Goal: Task Accomplishment & Management: Use online tool/utility

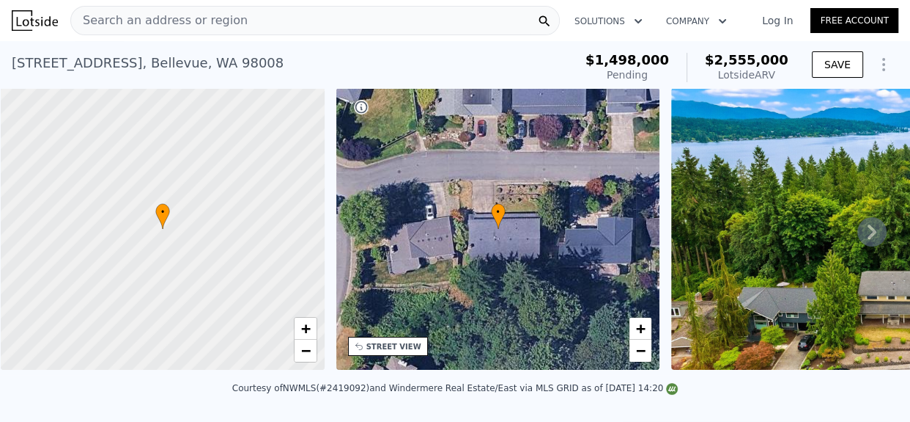
click at [262, 28] on div "Search an address or region" at bounding box center [315, 20] width 490 height 29
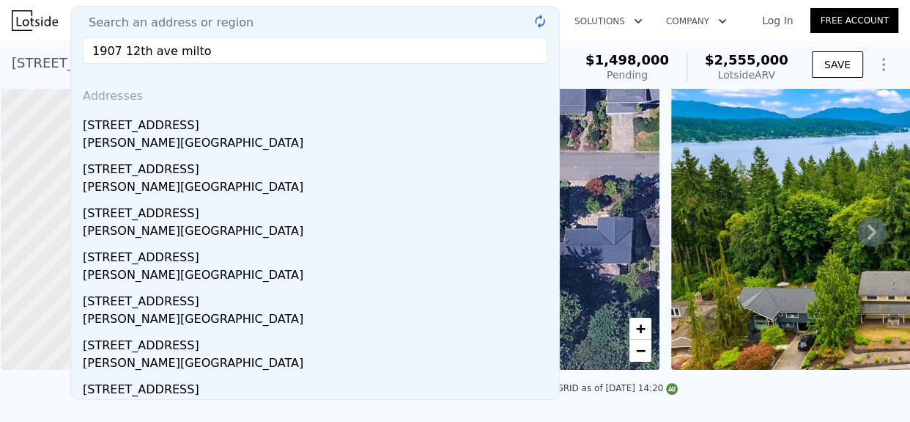
type input "1907 12th ave milton"
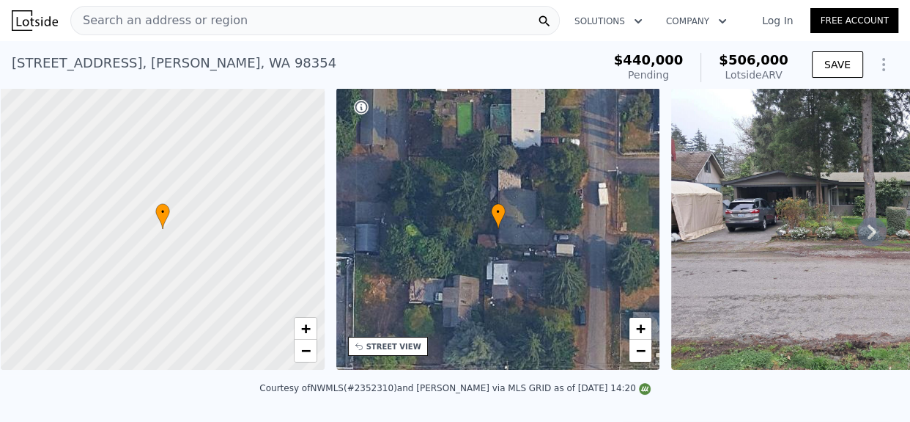
click at [137, 59] on div "1907 12th Ave , Milton , WA 98354" at bounding box center [174, 63] width 325 height 21
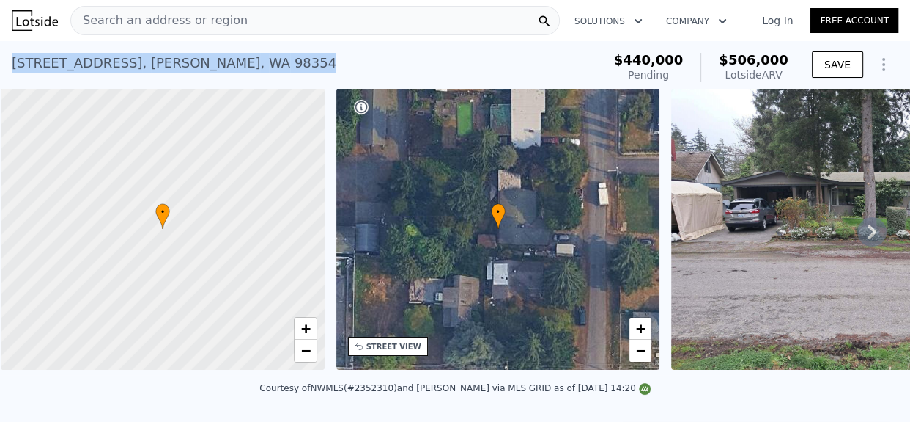
click at [137, 59] on div "1907 12th Ave , Milton , WA 98354" at bounding box center [174, 63] width 325 height 21
copy div "1907 12th Ave , Milton , WA 98354 Pending (~ARV $506k )"
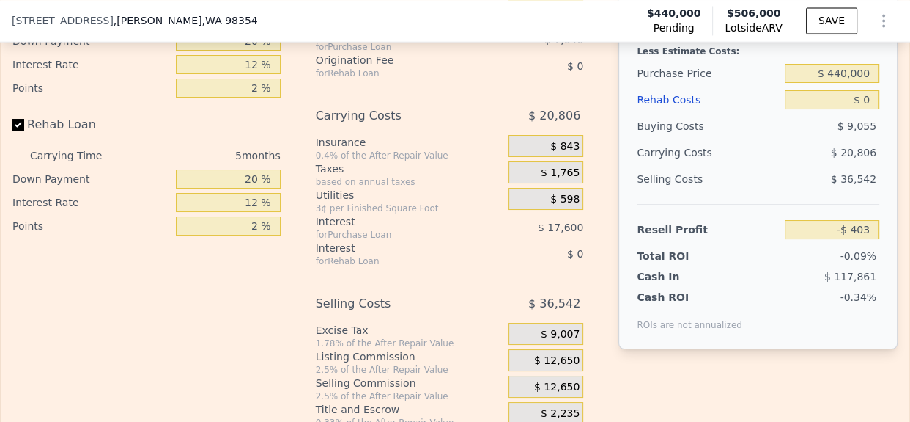
scroll to position [2199, 0]
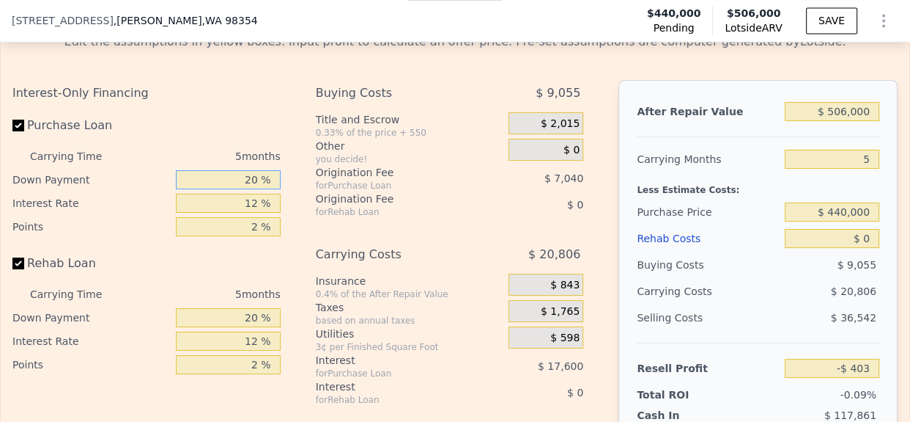
click at [242, 189] on input "20 %" at bounding box center [228, 179] width 105 height 19
type input "10 %"
type input "-$ 3,483"
type input "10 %"
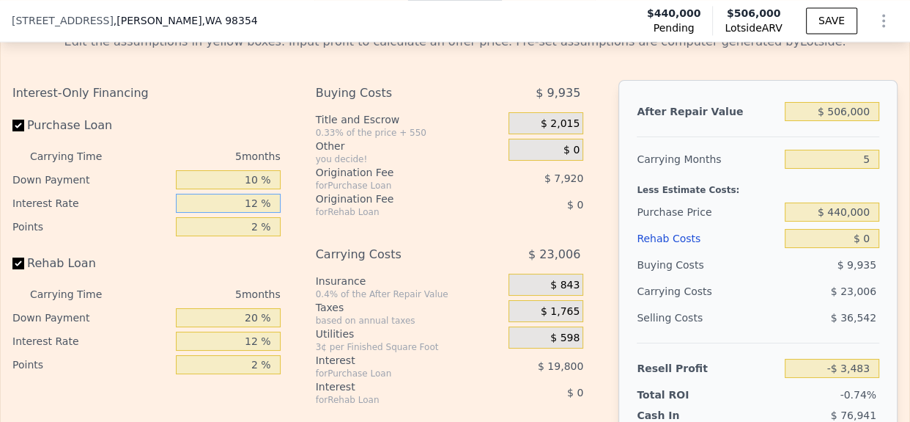
click at [245, 213] on input "12 %" at bounding box center [228, 203] width 105 height 19
type input "10 %"
type input "-$ 183"
type input "10 %"
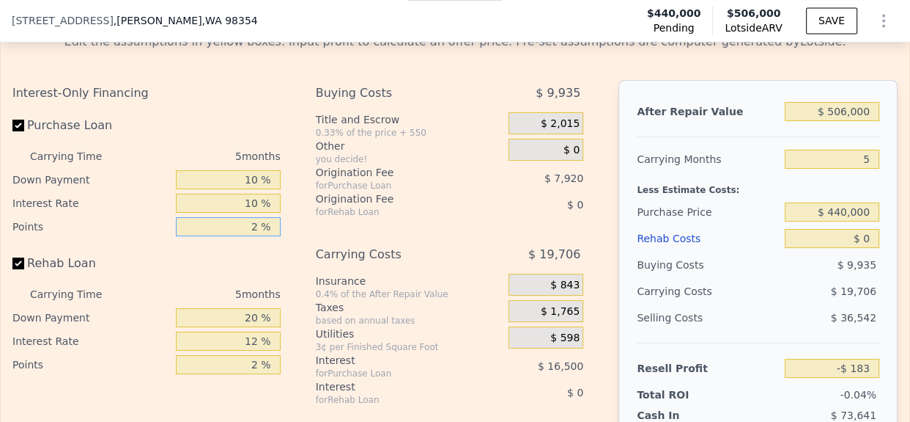
click at [246, 236] on input "2 %" at bounding box center [228, 226] width 105 height 19
type input "1.2 %"
type input "$ 2,985"
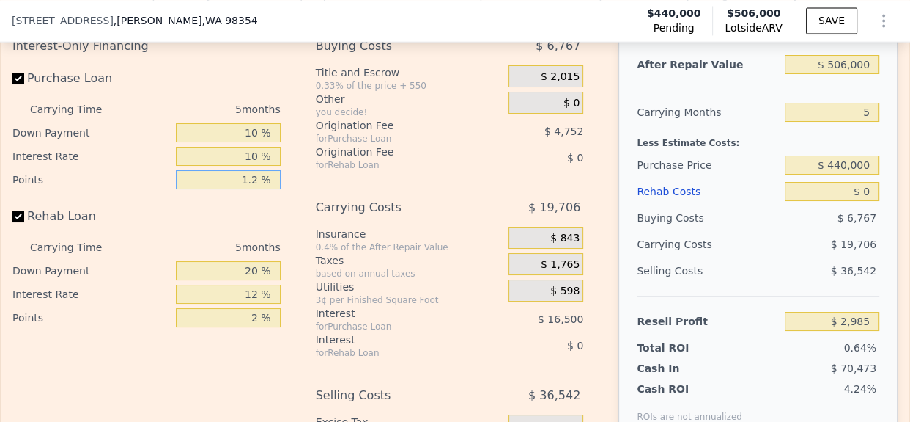
scroll to position [2270, 0]
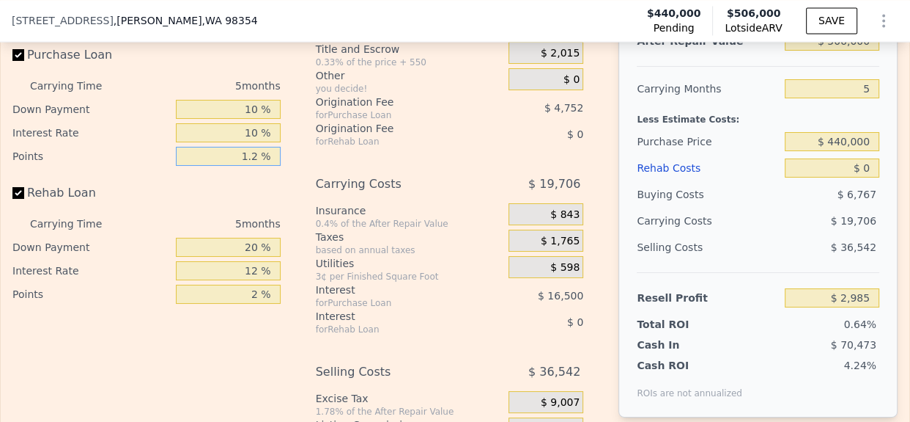
type input "1.2 %"
click at [241, 257] on input "20 %" at bounding box center [228, 247] width 105 height 19
type input "10 %"
click at [247, 280] on input "12 %" at bounding box center [228, 270] width 105 height 19
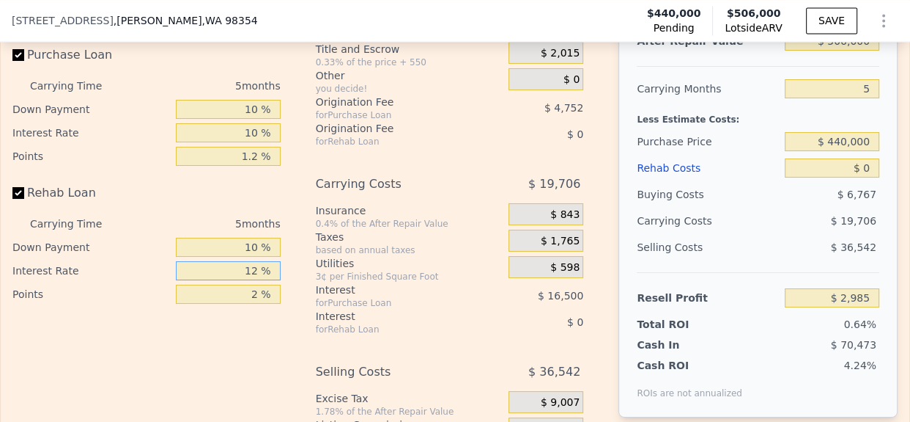
click at [247, 280] on input "12 %" at bounding box center [228, 270] width 105 height 19
type input "10 %"
click at [242, 303] on input "2 %" at bounding box center [228, 293] width 105 height 19
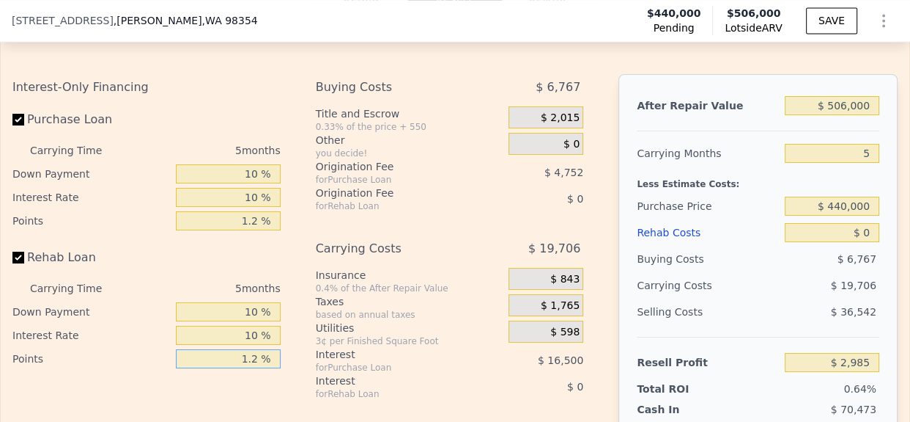
scroll to position [2202, 0]
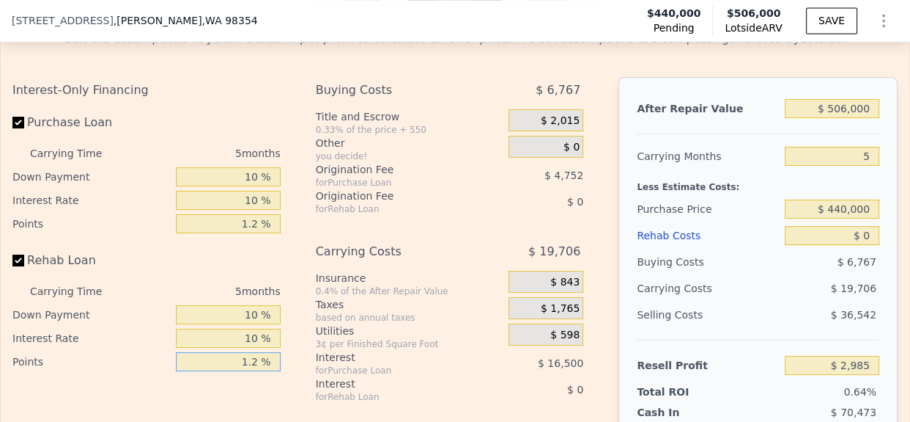
type input "1.2 %"
click at [846, 118] on input "$ 506,000" at bounding box center [832, 108] width 95 height 19
type input "$ 515,000"
type input "$ 11,330"
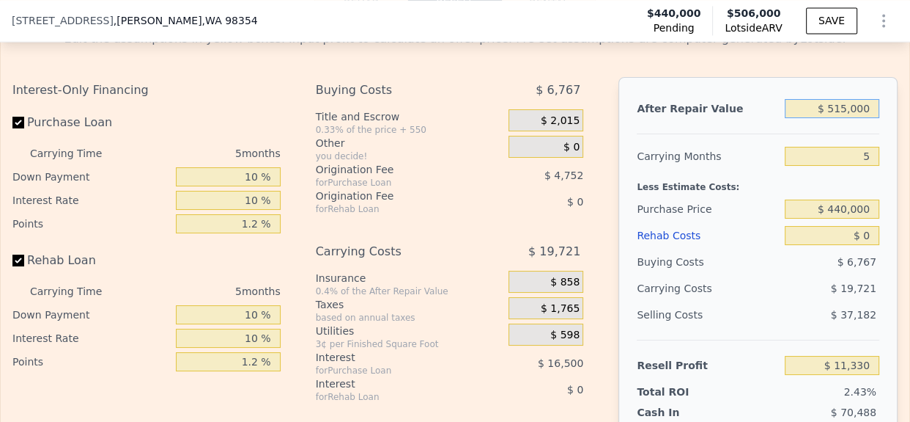
type input "$ 515,000"
click at [856, 166] on input "5" at bounding box center [832, 156] width 95 height 19
type input "4"
type input "$ 15,274"
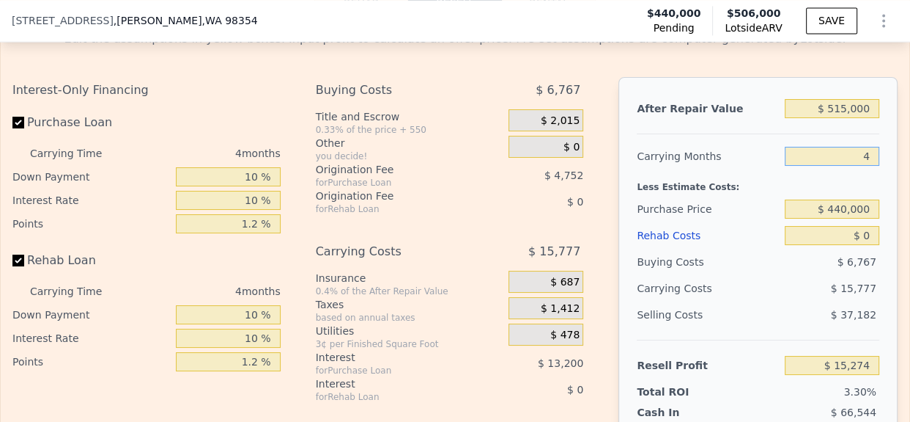
type input "4"
click at [847, 218] on input "$ 440,000" at bounding box center [832, 208] width 95 height 19
type input "$ 395,000"
click at [857, 245] on input "$ 0" at bounding box center [832, 235] width 95 height 19
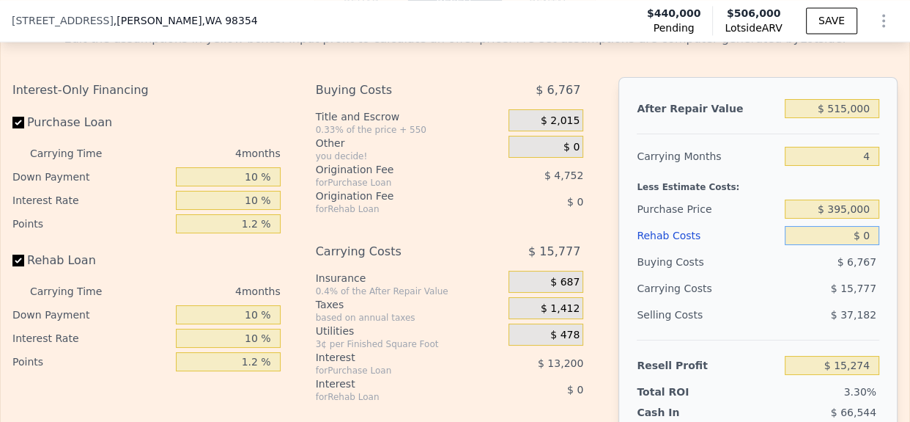
type input "$ 62,258"
click at [857, 245] on input "$ 0" at bounding box center [832, 235] width 95 height 19
type input "$ 3"
type input "$ 62,255"
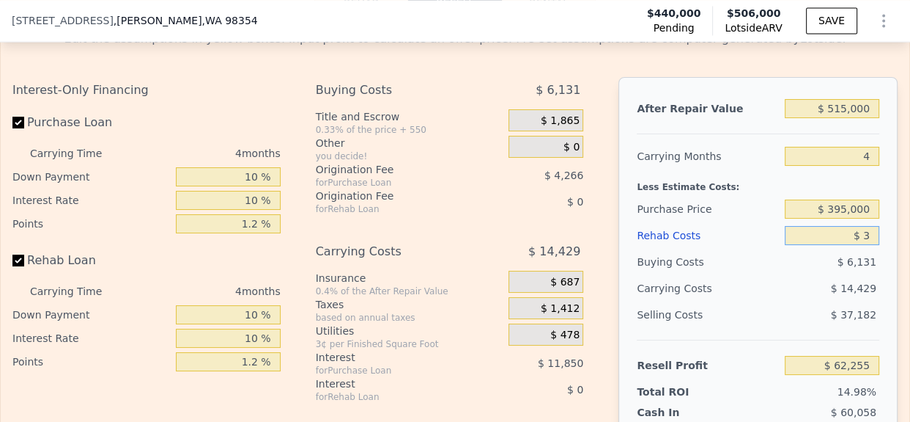
type input "$ 35"
type input "$ 62,223"
type input "$ 35,000"
type input "$ 25,828"
type input "$ 35,000"
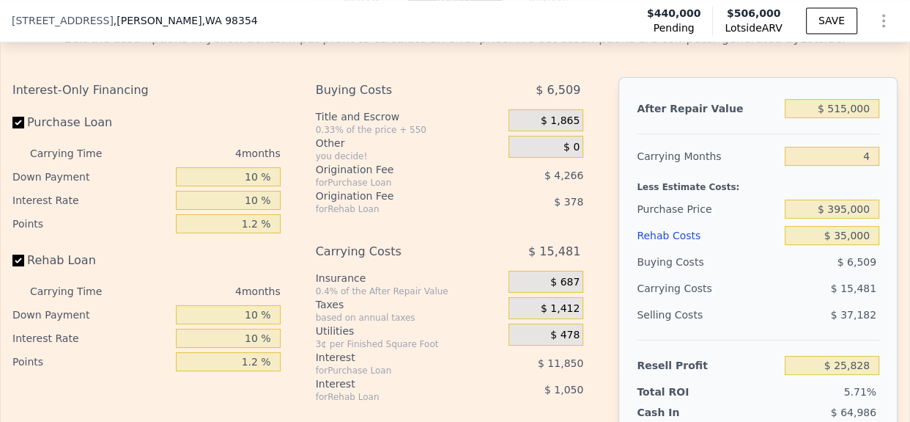
click at [779, 301] on div "$ 15,481" at bounding box center [806, 288] width 148 height 26
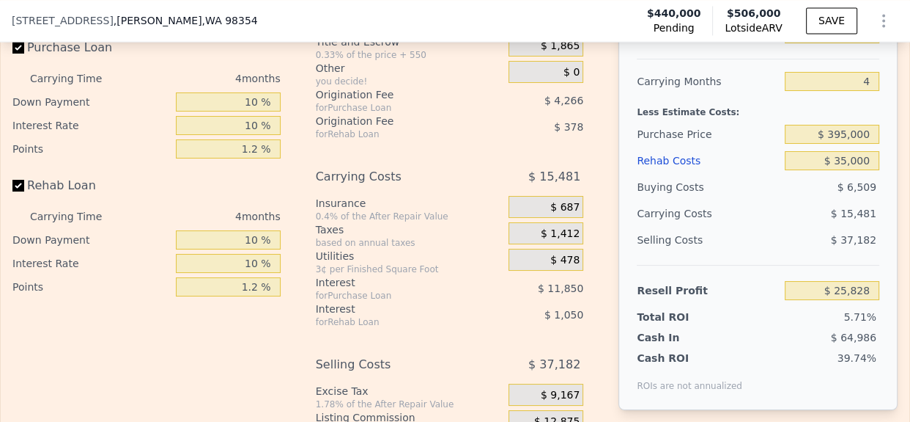
scroll to position [2276, 0]
click at [839, 144] on input "$ 395,000" at bounding box center [832, 134] width 95 height 19
type input "$ 380,000"
click at [804, 227] on div "$ 15,481" at bounding box center [806, 214] width 148 height 26
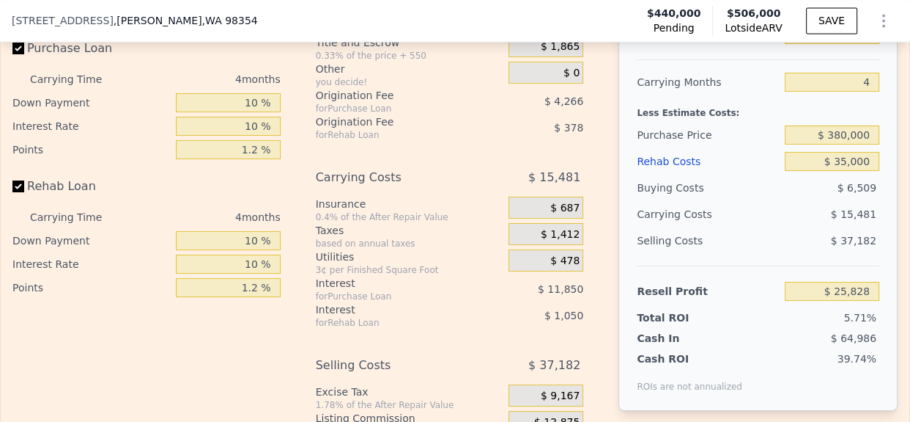
type input "$ 41,492"
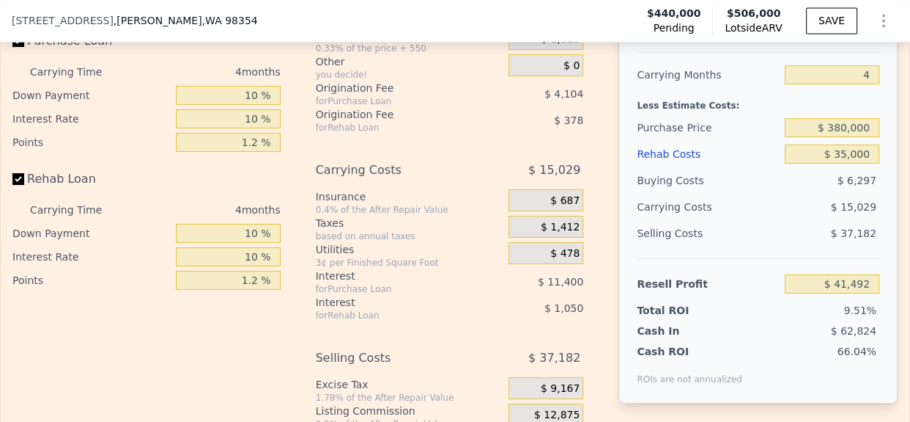
scroll to position [2262, 0]
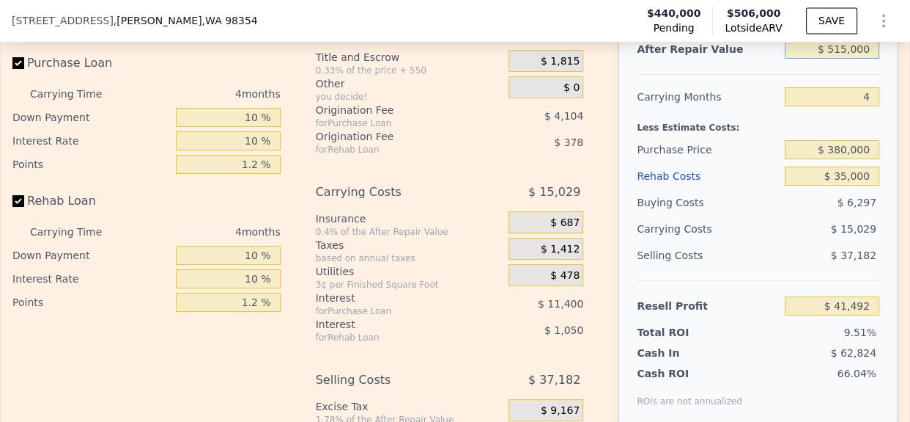
click at [848, 59] on input "$ 515,000" at bounding box center [832, 49] width 95 height 19
type input "$ 52,000"
type input "-$ 435,707"
type input "$ 520,000"
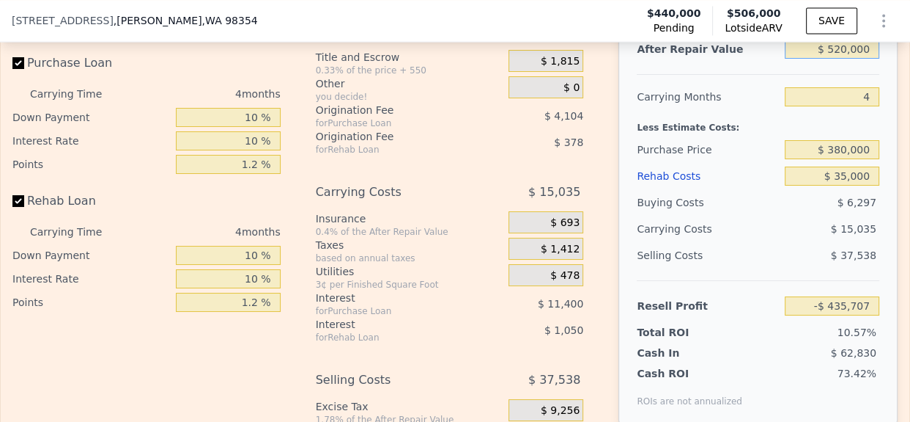
type input "$ 46,130"
click at [872, 149] on div "After Repair Value $ 520,000 Carrying Months 4 Less Estimate Costs: Purchase Pr…" at bounding box center [758, 222] width 279 height 408
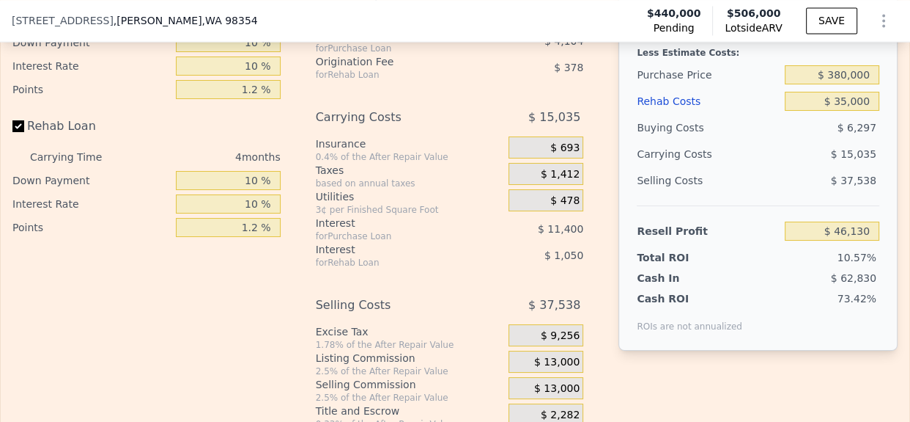
scroll to position [2349, 0]
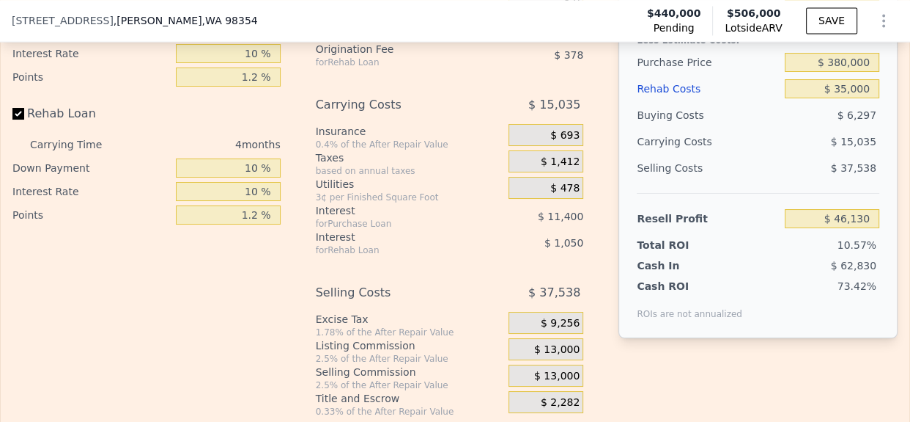
type input "$ 506,000"
type input "5"
type input "$ 0"
type input "-$ 403"
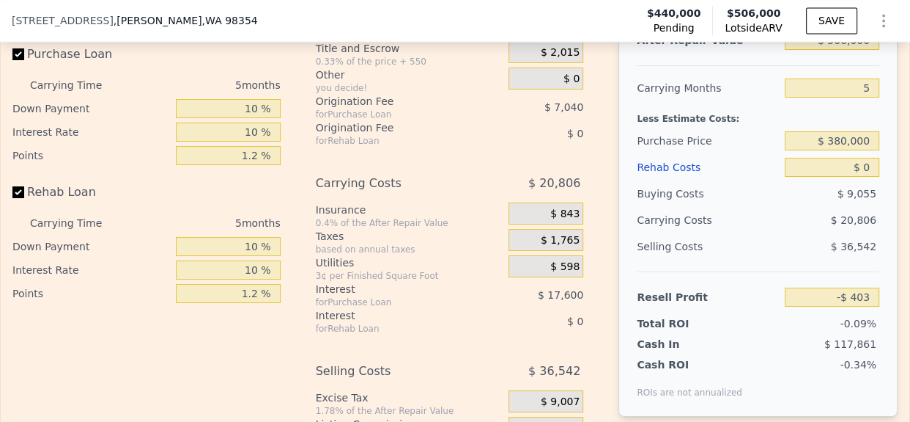
scroll to position [2274, 0]
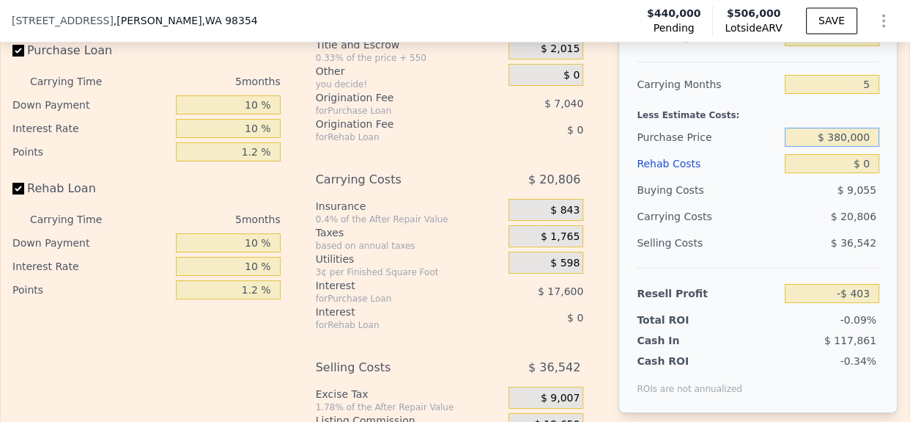
click at [845, 147] on input "$ 380,000" at bounding box center [832, 137] width 95 height 19
type input "$ 380,000"
click at [861, 173] on input "$ 0" at bounding box center [832, 163] width 95 height 19
type input "$ 63,157"
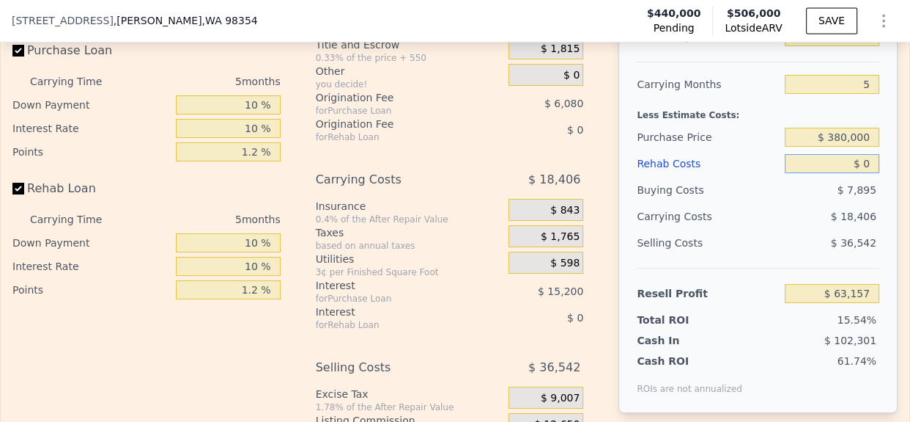
click at [861, 173] on input "$ 0" at bounding box center [832, 163] width 95 height 19
type input "$ 35"
type input "$ 63,121"
type input "$ 35,000"
type input "$ 26,197"
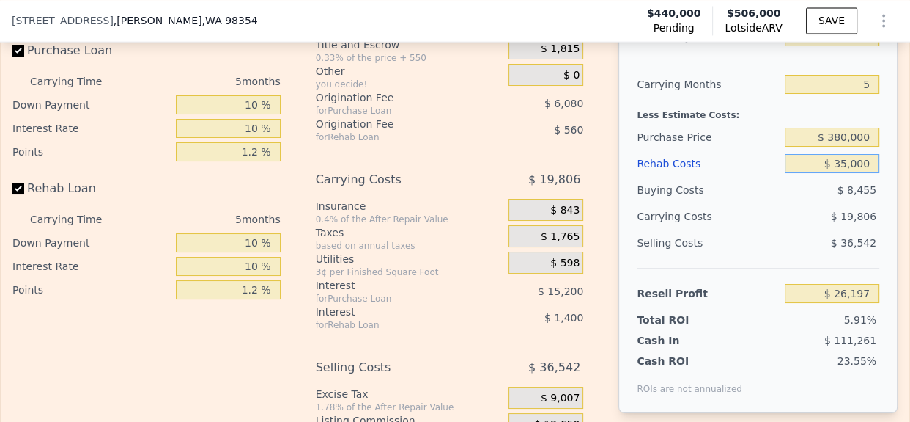
type input "$ 35,000"
click at [855, 94] on input "5" at bounding box center [832, 84] width 95 height 19
type input "4"
type input "$ 30,158"
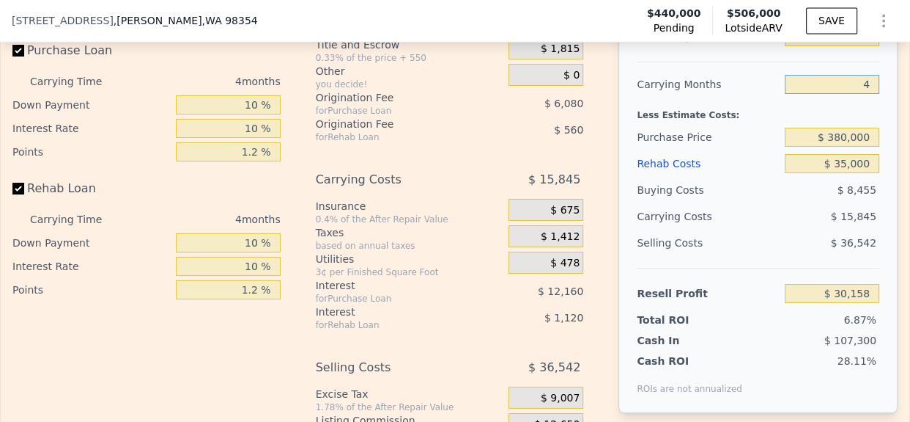
type input "4"
click at [842, 46] on input "$ 506,000" at bounding box center [832, 36] width 95 height 19
type input "$ 520"
type input "-$ 438,693"
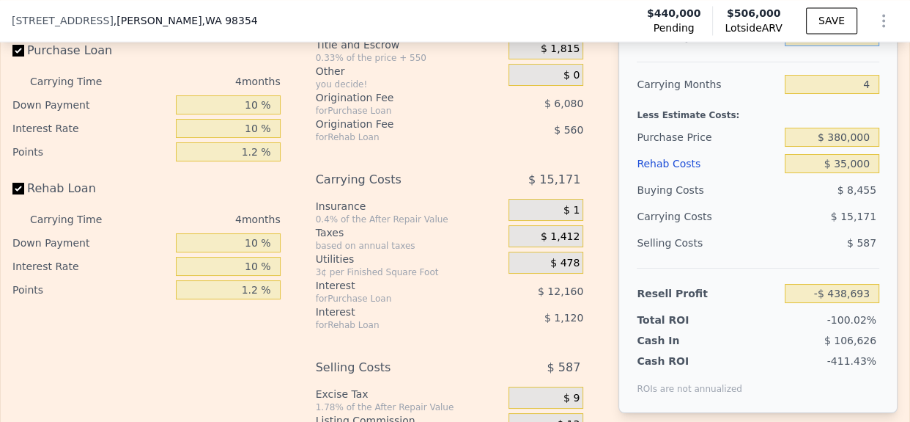
type input "$ 520,000"
type input "$ 43,144"
click at [781, 229] on div "$ 15,863" at bounding box center [806, 216] width 148 height 26
type input "$ 506,000"
type input "5"
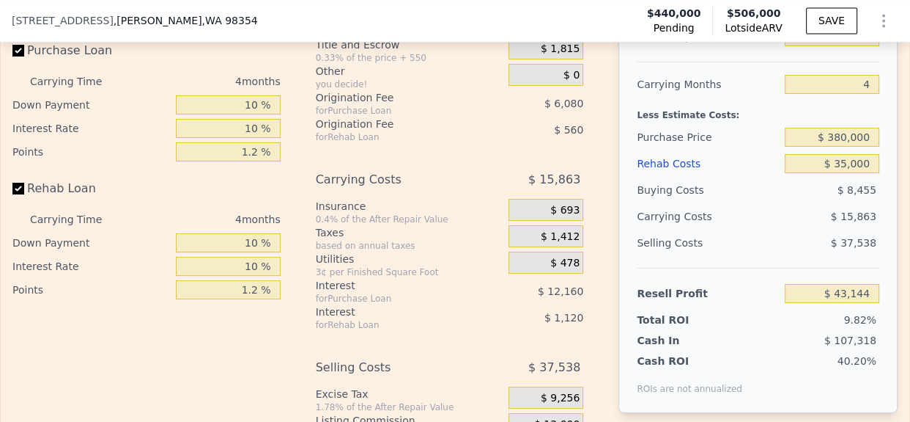
type input "$ 0"
type input "-$ 403"
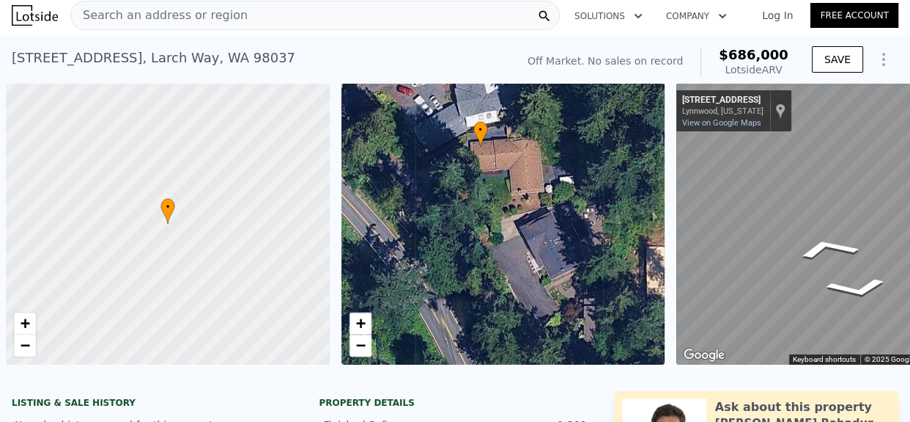
scroll to position [0, 113]
